Goal: Find specific page/section: Find specific page/section

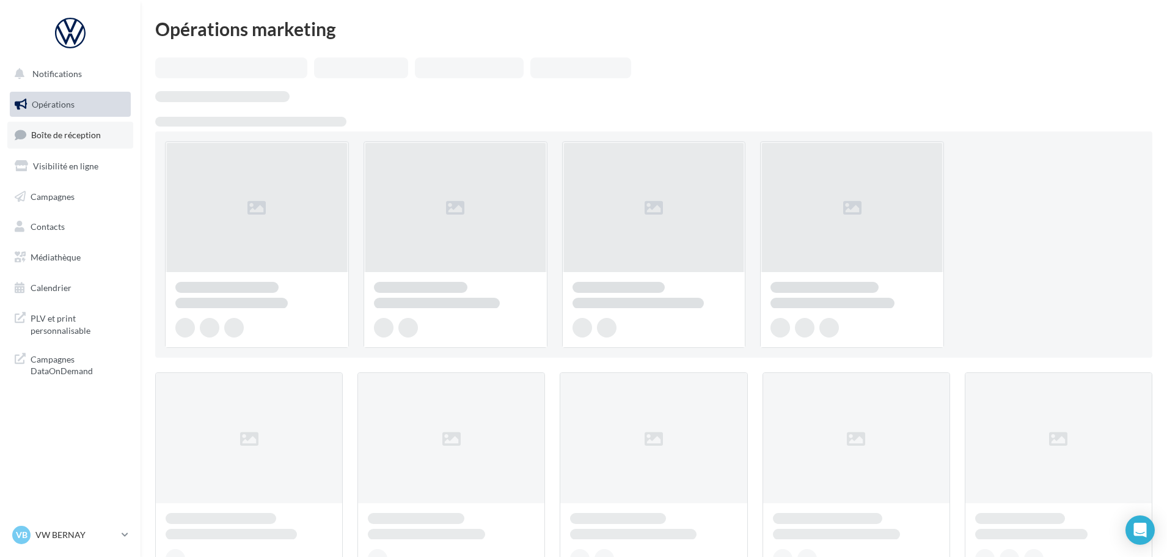
click at [87, 138] on span "Boîte de réception" at bounding box center [66, 135] width 70 height 10
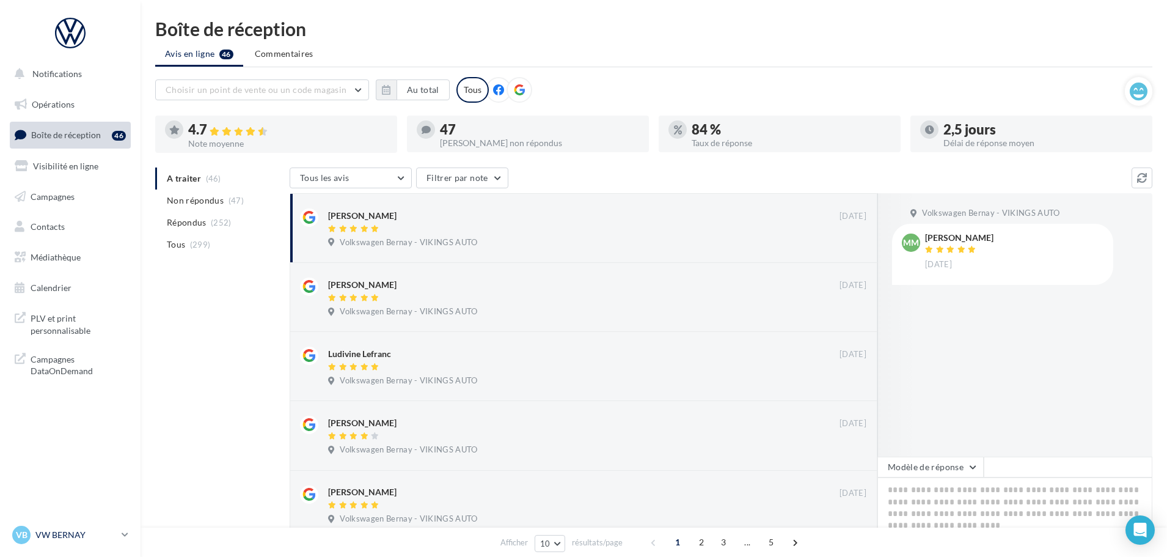
click at [85, 537] on p "VW BERNAY" at bounding box center [75, 535] width 81 height 12
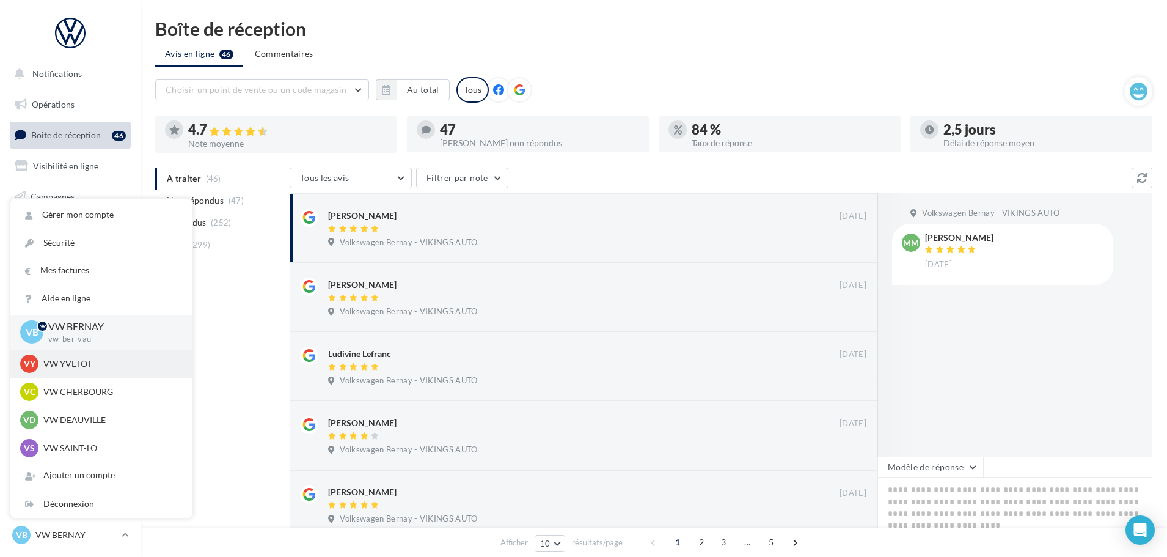
click at [109, 369] on p "VW YVETOT" at bounding box center [110, 364] width 134 height 12
